Goal: Information Seeking & Learning: Understand process/instructions

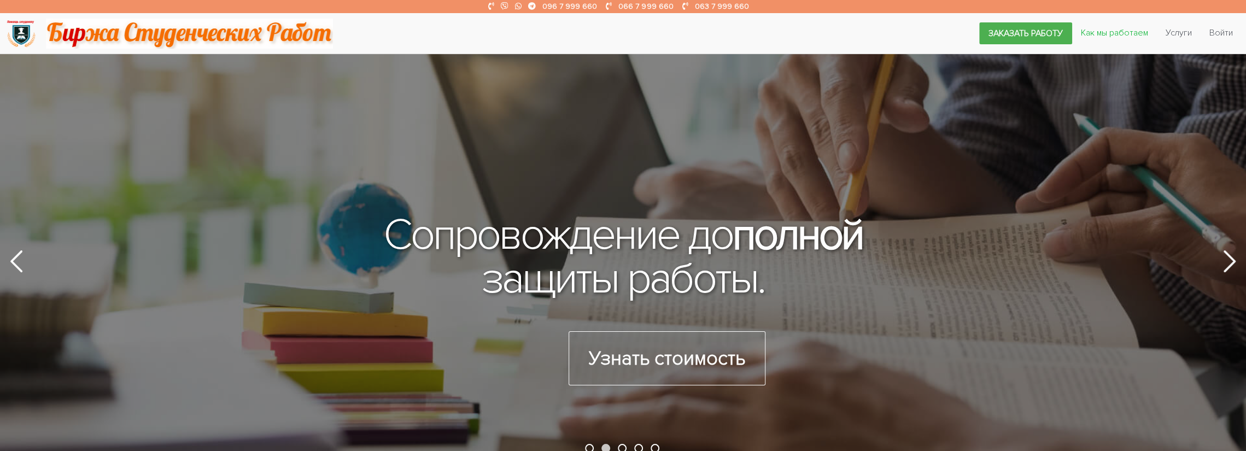
click at [1143, 32] on link "Как мы работаем" at bounding box center [1114, 32] width 85 height 21
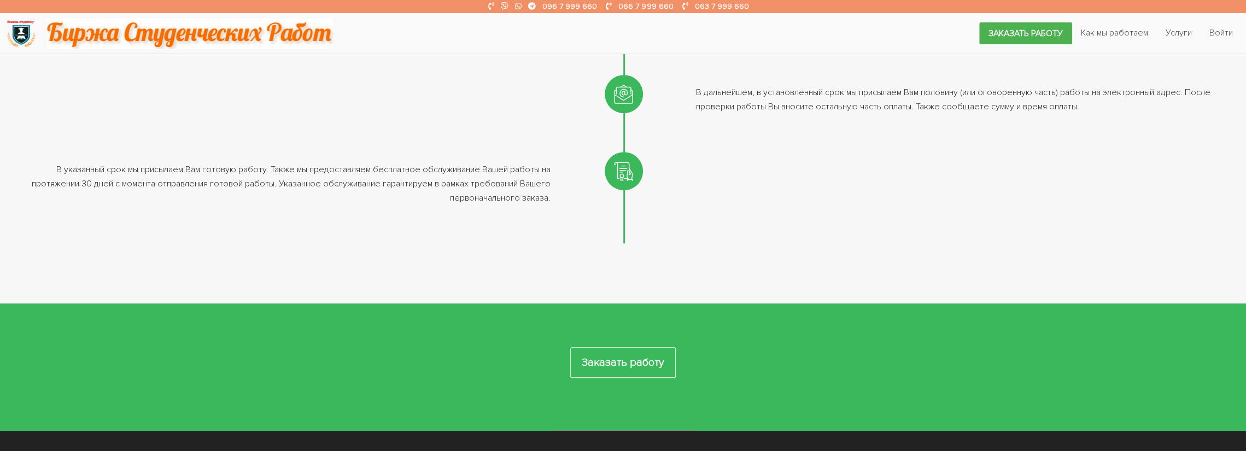
scroll to position [782, 0]
